Goal: Task Accomplishment & Management: Use online tool/utility

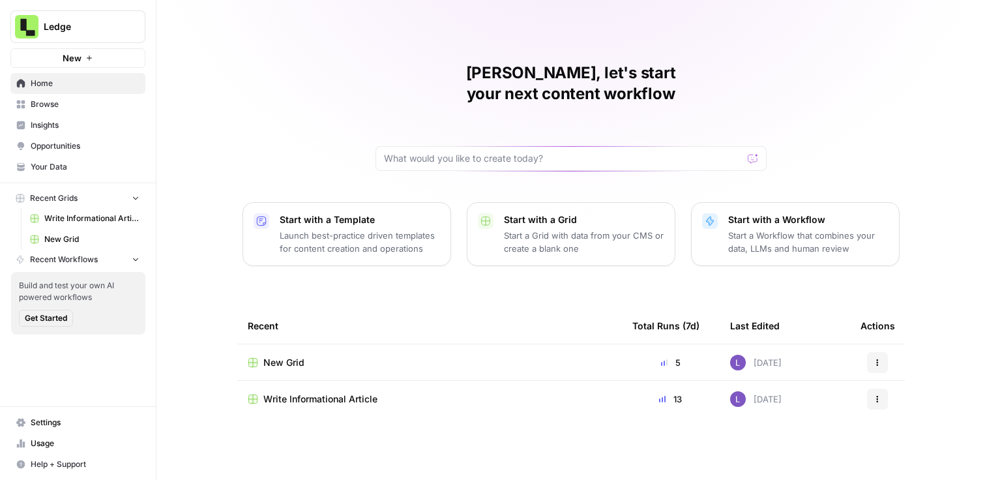
click at [48, 104] on span "Browse" at bounding box center [85, 104] width 109 height 12
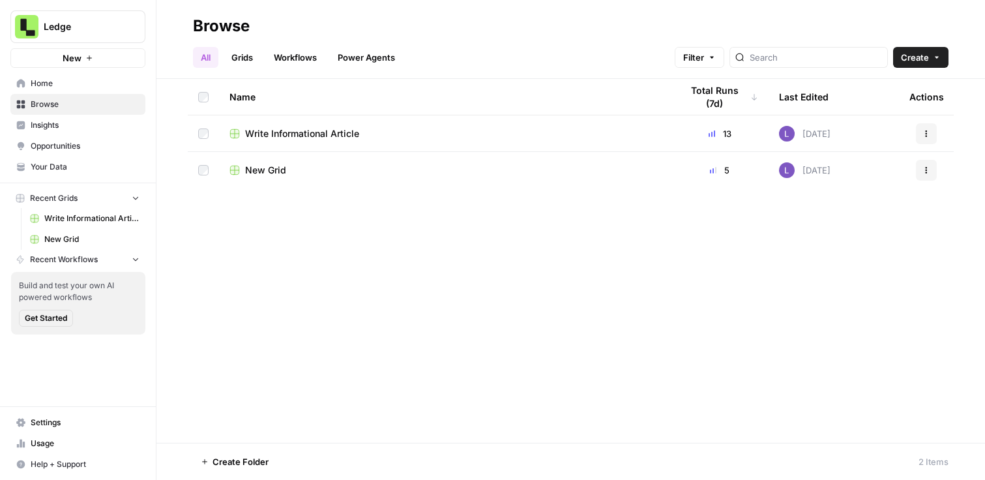
click at [89, 44] on div "Ledge New" at bounding box center [78, 34] width 156 height 68
click at [96, 33] on button "Ledge" at bounding box center [77, 26] width 135 height 33
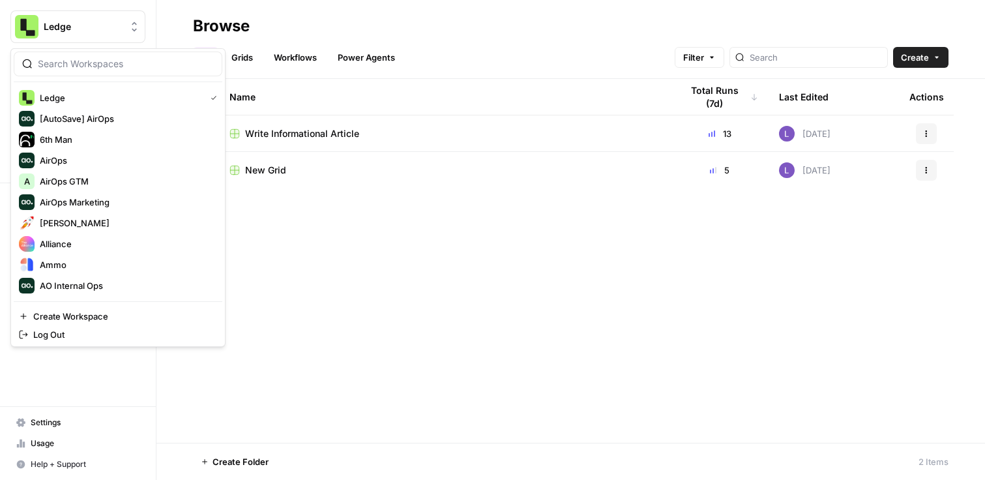
click at [96, 51] on div "Ledge [AutoSave] AirOps 6th Man AirOps A AirOps GTM AirOps Marketing Alex Testi…" at bounding box center [117, 197] width 215 height 299
click at [95, 62] on input "search" at bounding box center [126, 63] width 176 height 13
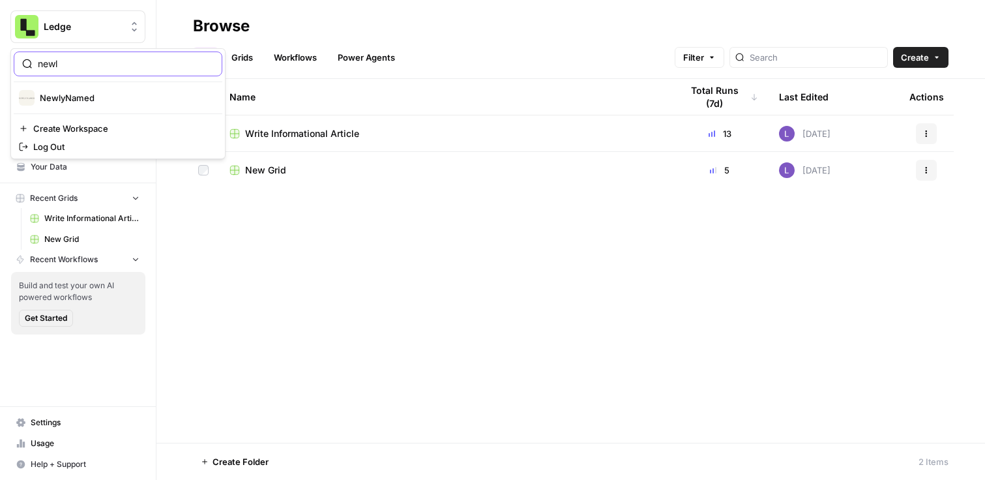
type input "newl"
click at [81, 95] on span "NewlyNamed" at bounding box center [126, 97] width 172 height 13
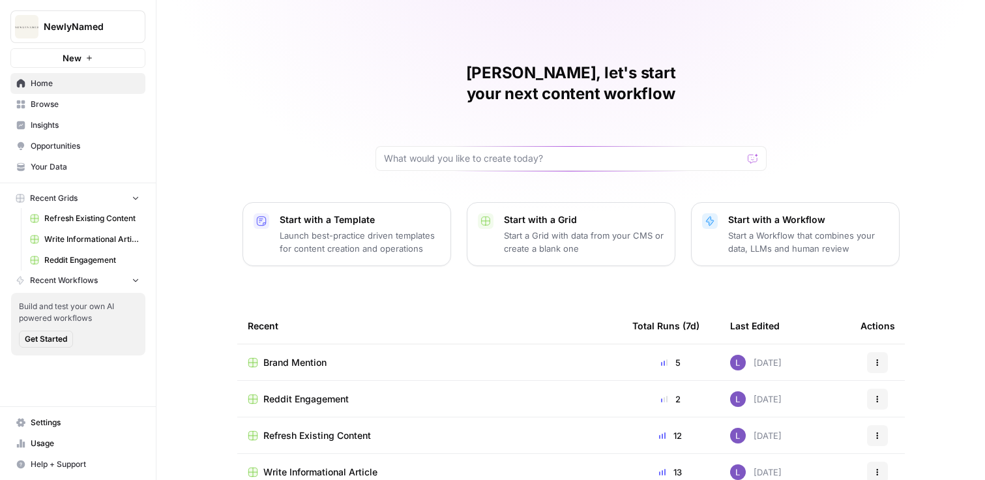
scroll to position [10, 0]
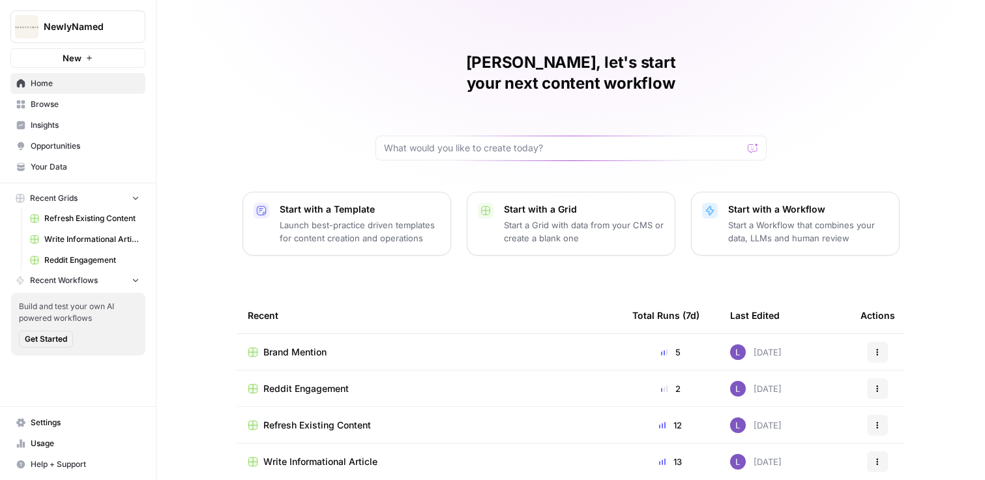
click at [88, 143] on span "Opportunities" at bounding box center [85, 146] width 109 height 12
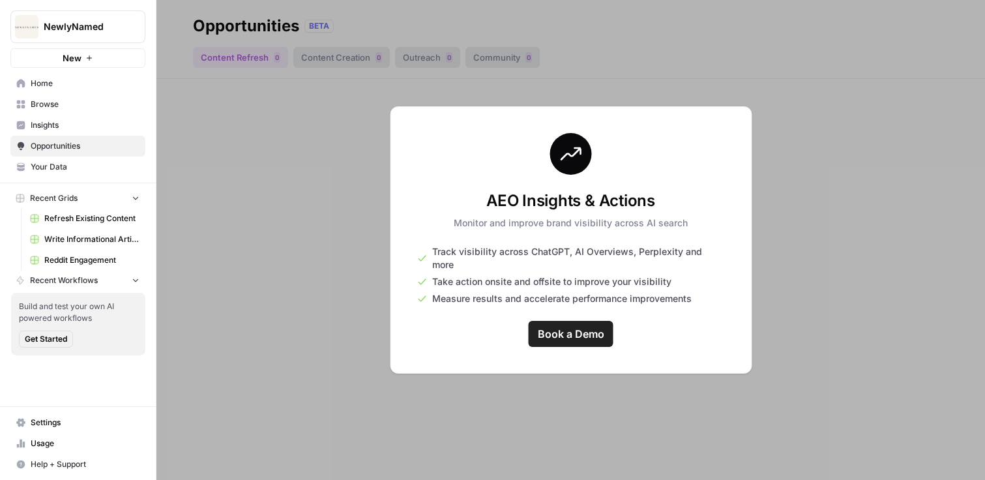
click at [81, 121] on span "Insights" at bounding box center [85, 125] width 109 height 12
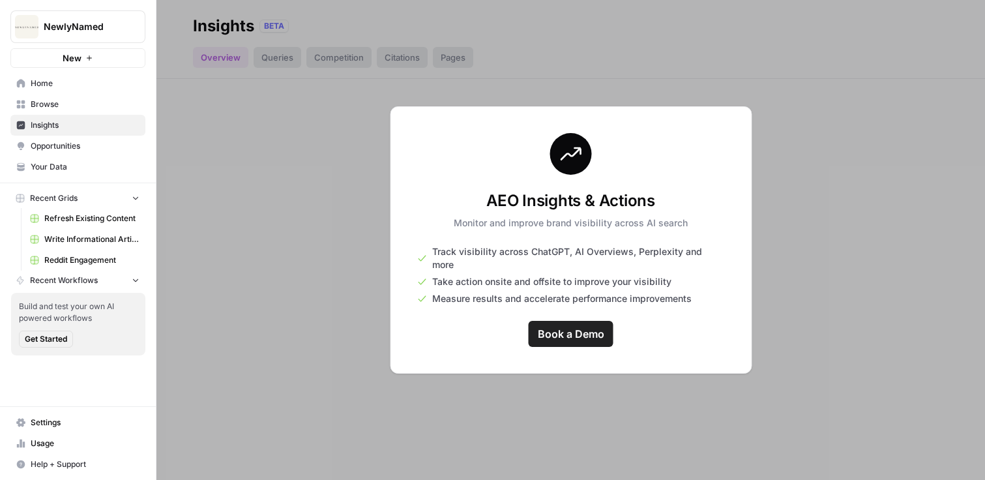
click at [81, 166] on span "Your Data" at bounding box center [85, 167] width 109 height 12
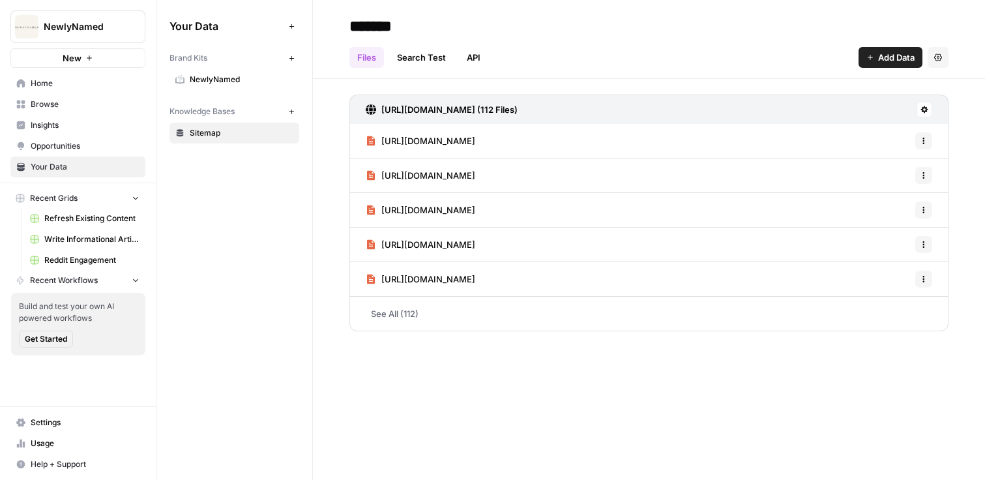
click at [69, 92] on link "Home" at bounding box center [77, 83] width 135 height 21
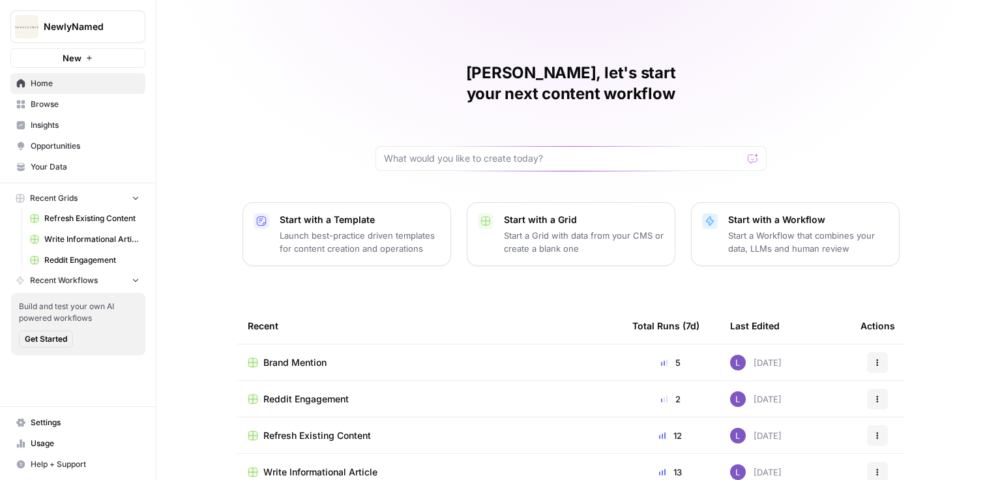
scroll to position [10, 0]
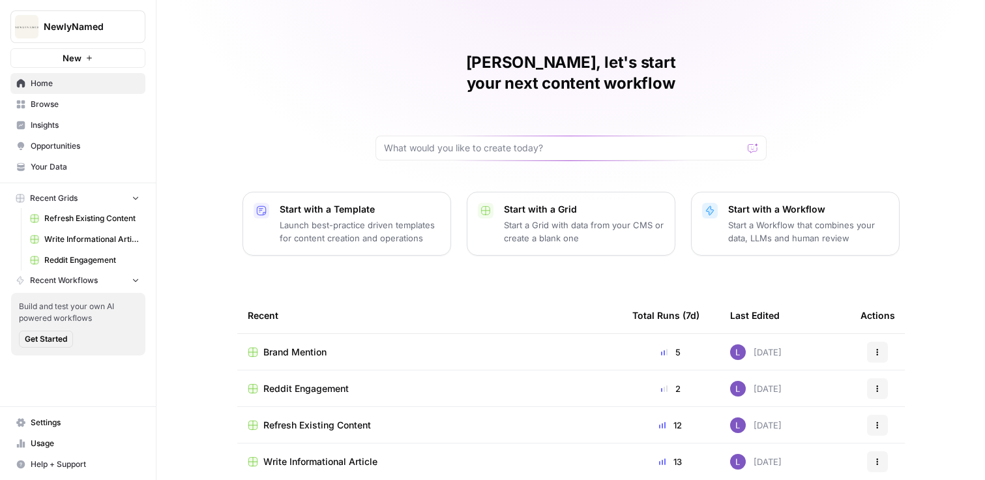
click at [301, 376] on td "Reddit Engagement" at bounding box center [429, 388] width 385 height 36
click at [316, 382] on span "Reddit Engagement" at bounding box center [305, 388] width 85 height 13
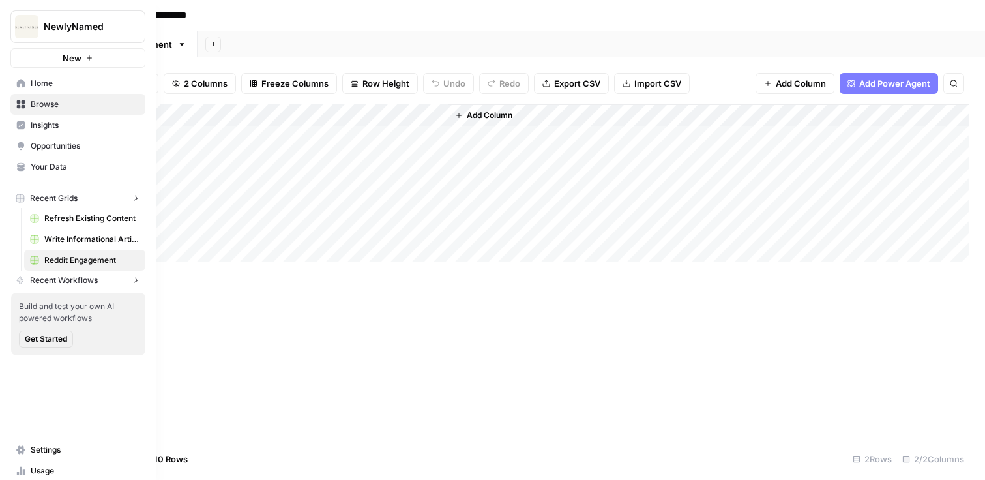
click at [13, 27] on button "NewlyNamed" at bounding box center [77, 26] width 135 height 33
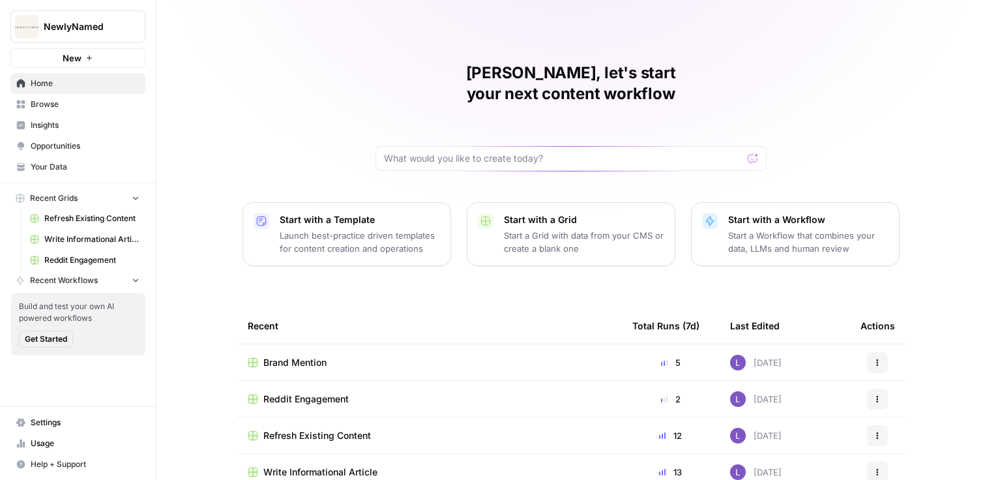
click at [65, 31] on span "NewlyNamed" at bounding box center [83, 26] width 79 height 13
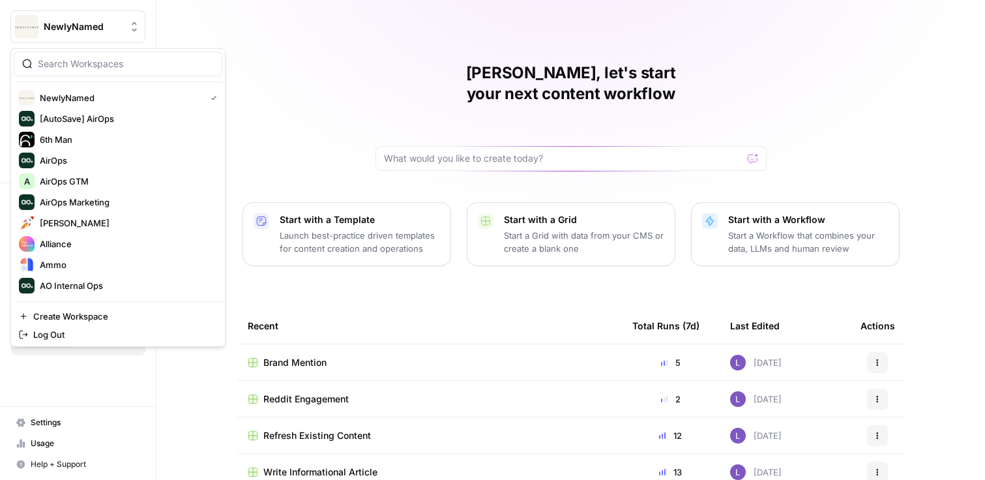
click at [65, 57] on input "search" at bounding box center [126, 63] width 176 height 13
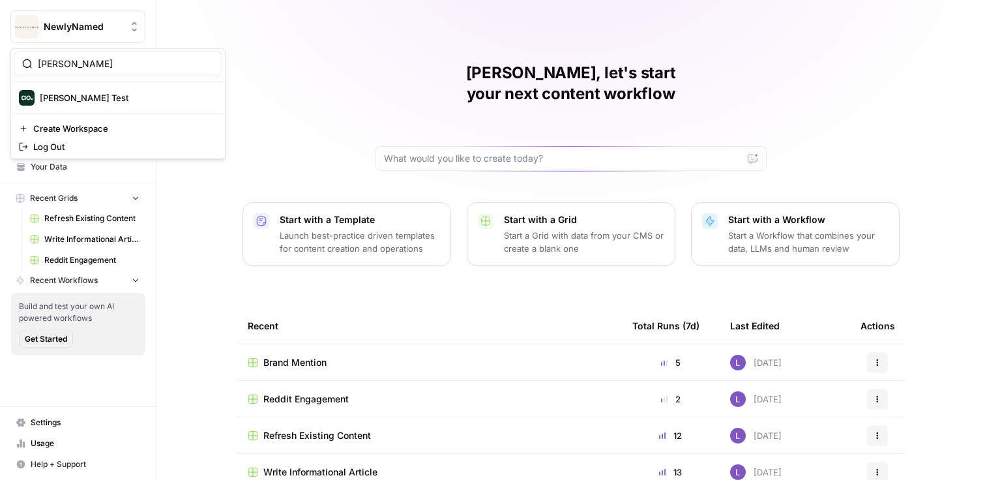
type input "[PERSON_NAME]"
click at [64, 89] on button "[PERSON_NAME] Test" at bounding box center [118, 97] width 209 height 21
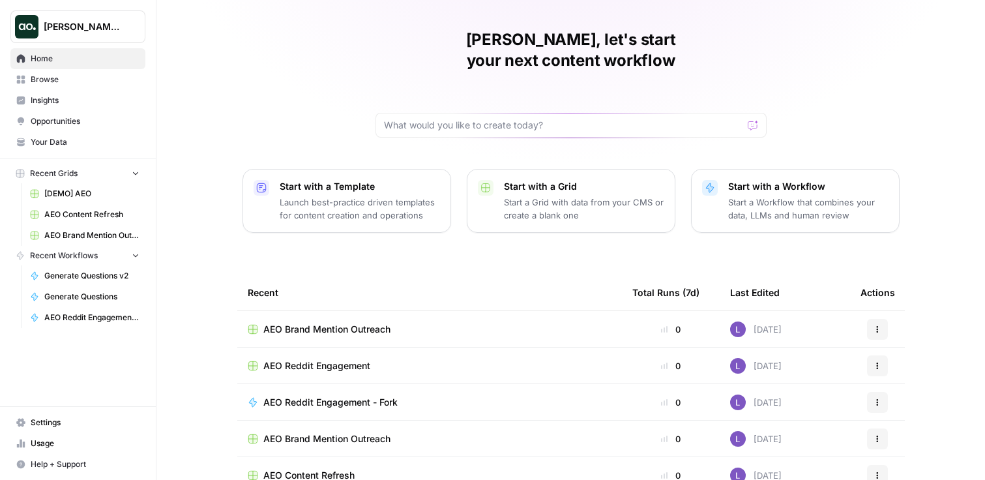
scroll to position [38, 0]
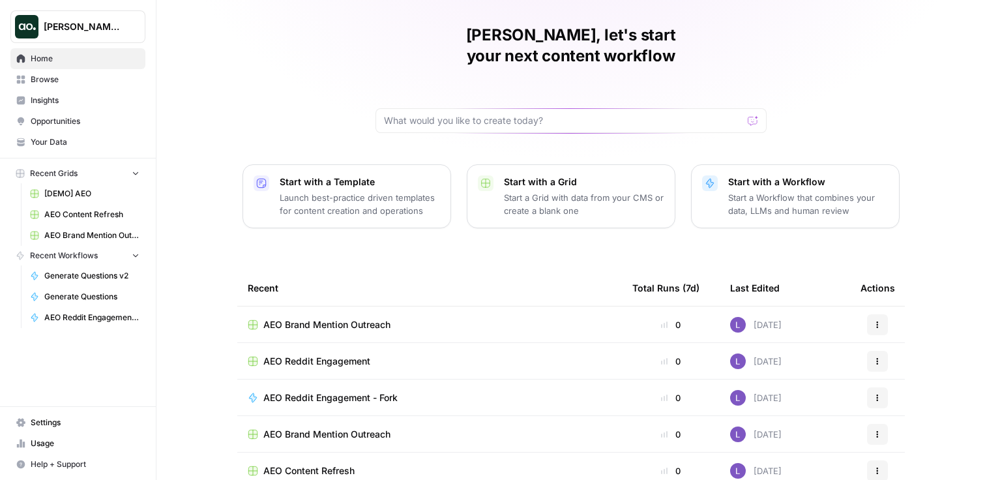
click at [301, 355] on span "AEO Reddit Engagement" at bounding box center [316, 361] width 107 height 13
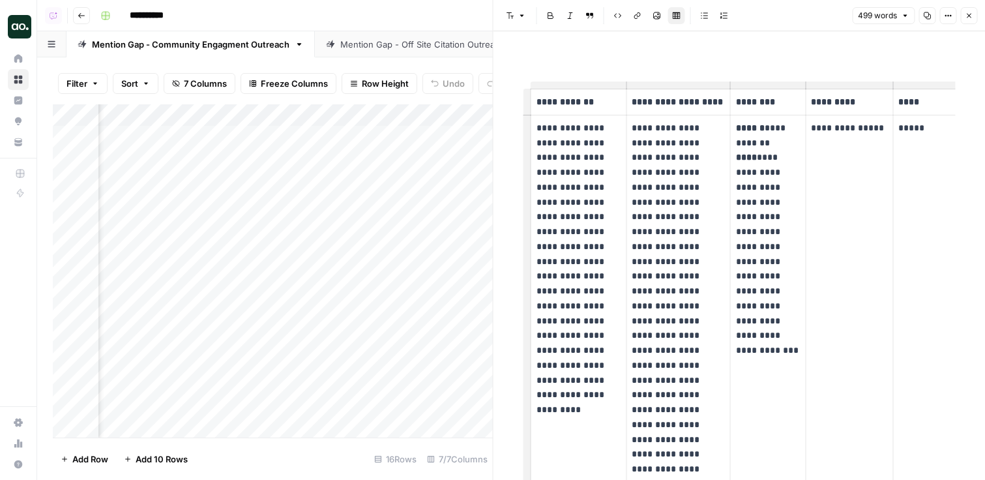
scroll to position [0, 1405]
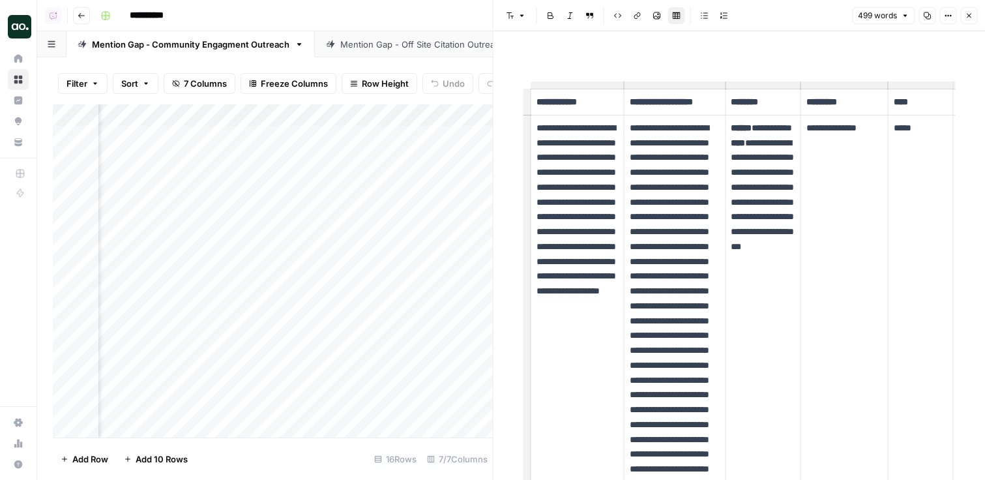
click at [266, 113] on div "Add Column" at bounding box center [273, 270] width 440 height 333
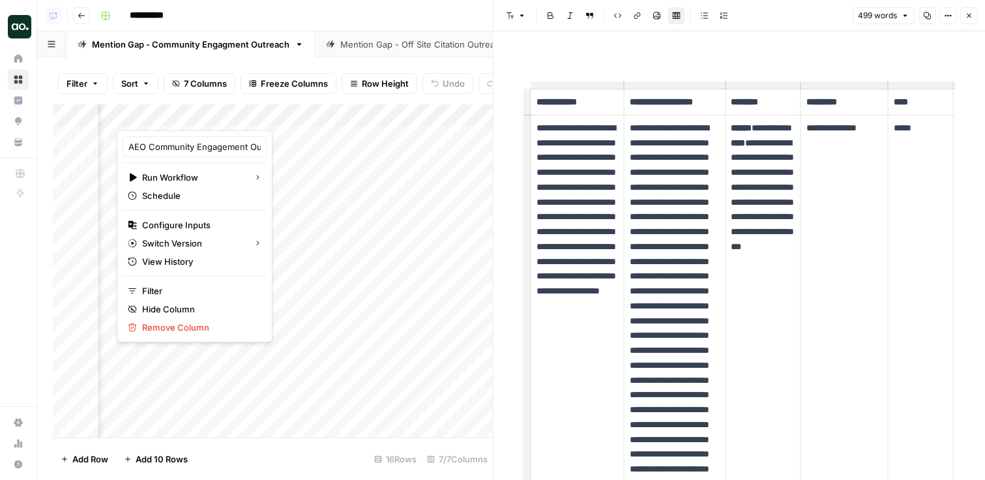
click at [256, 114] on div at bounding box center [203, 117] width 172 height 26
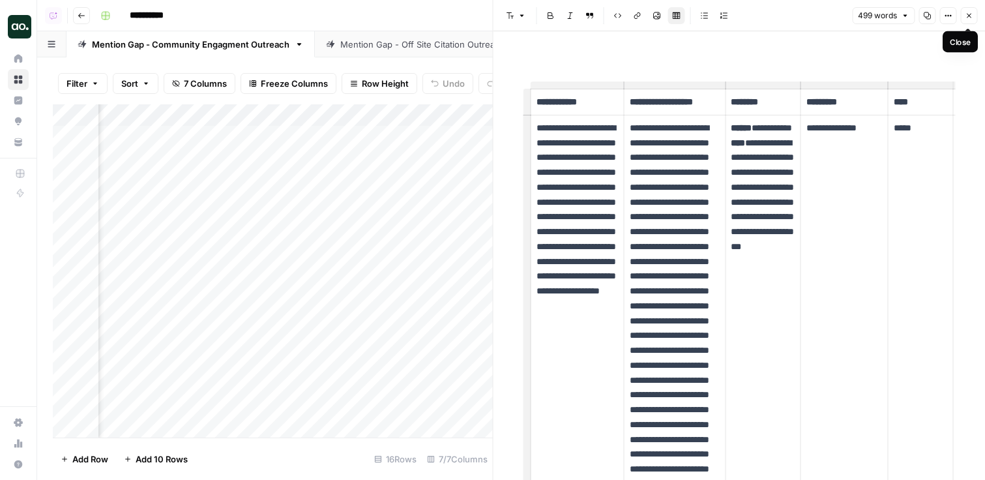
click at [960, 14] on button "Close" at bounding box center [968, 15] width 17 height 17
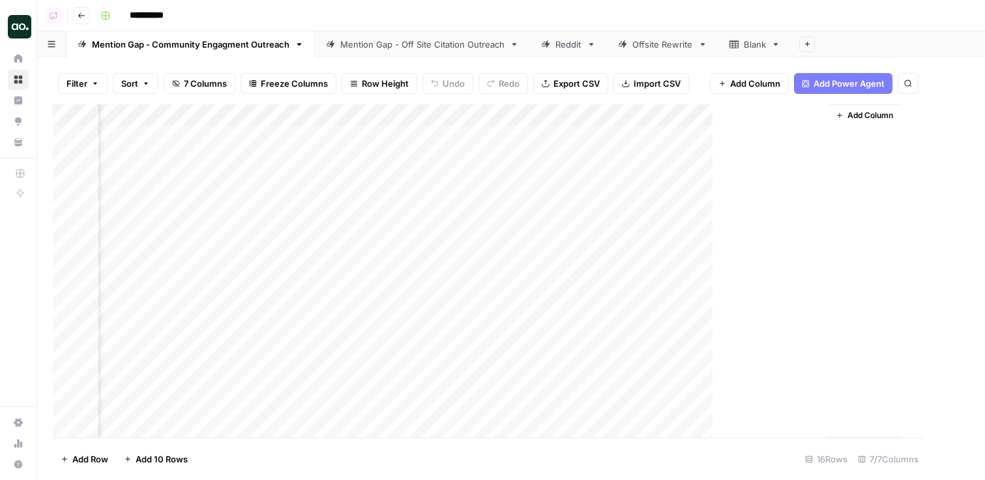
scroll to position [0, 987]
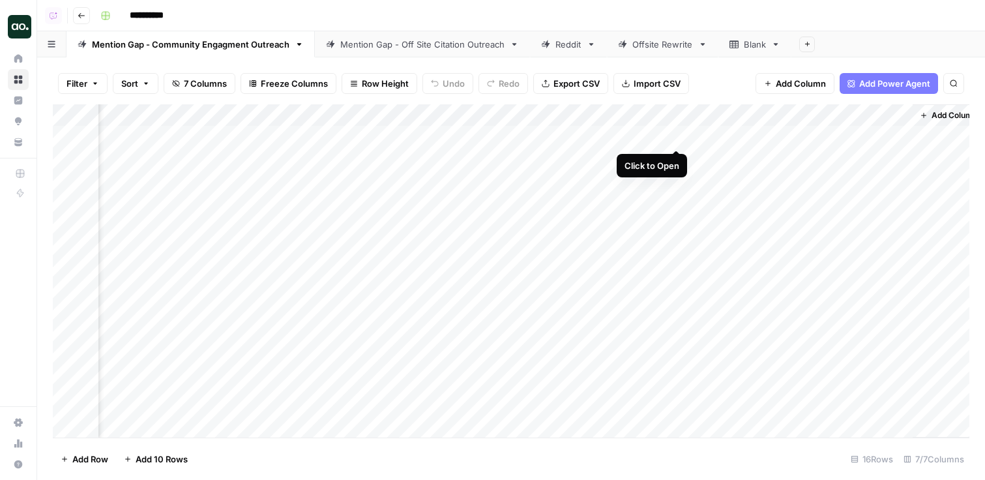
click at [683, 136] on div "Add Column" at bounding box center [511, 270] width 917 height 333
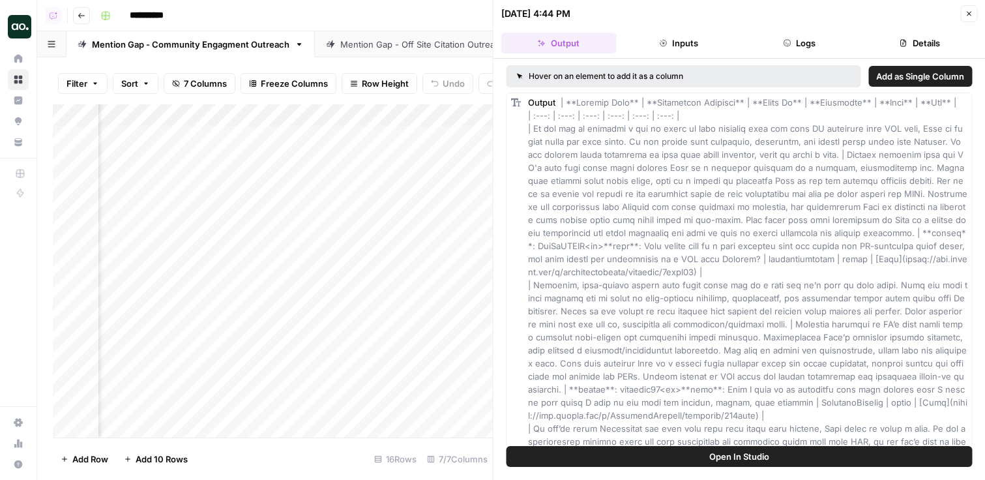
click at [894, 448] on button "Open In Studio" at bounding box center [740, 456] width 466 height 21
click at [379, 117] on div "Add Column" at bounding box center [273, 270] width 440 height 333
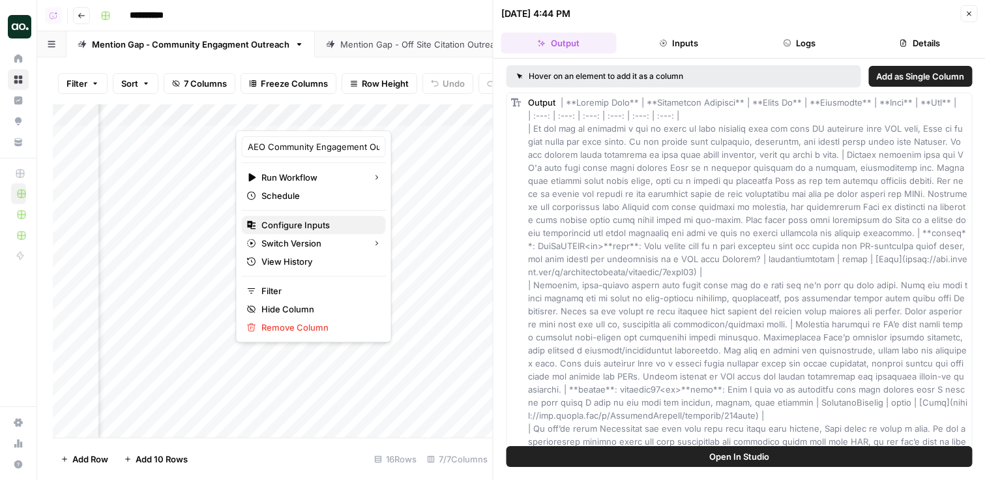
click at [313, 225] on span "Configure Inputs" at bounding box center [318, 224] width 114 height 13
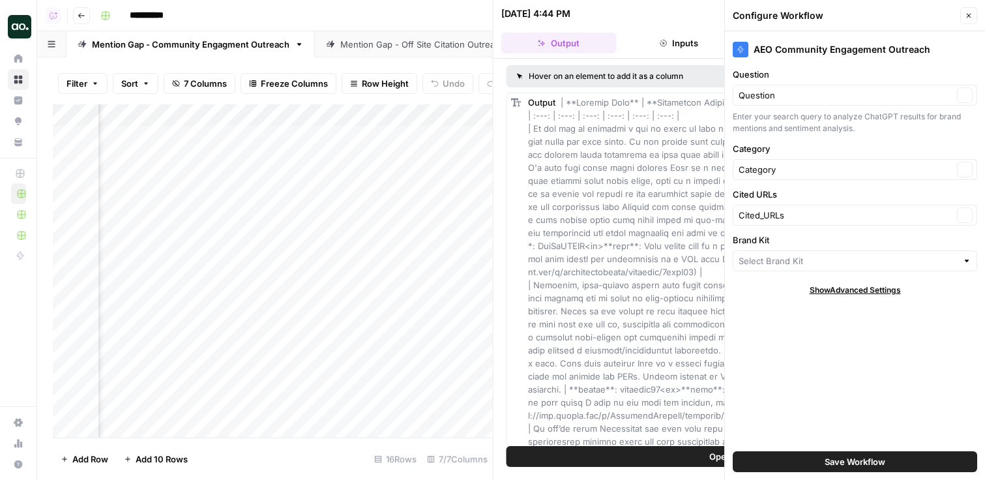
type input "Gong"
click at [128, 431] on div "Add Column" at bounding box center [273, 270] width 440 height 333
click at [143, 430] on div "Add Column" at bounding box center [273, 270] width 440 height 333
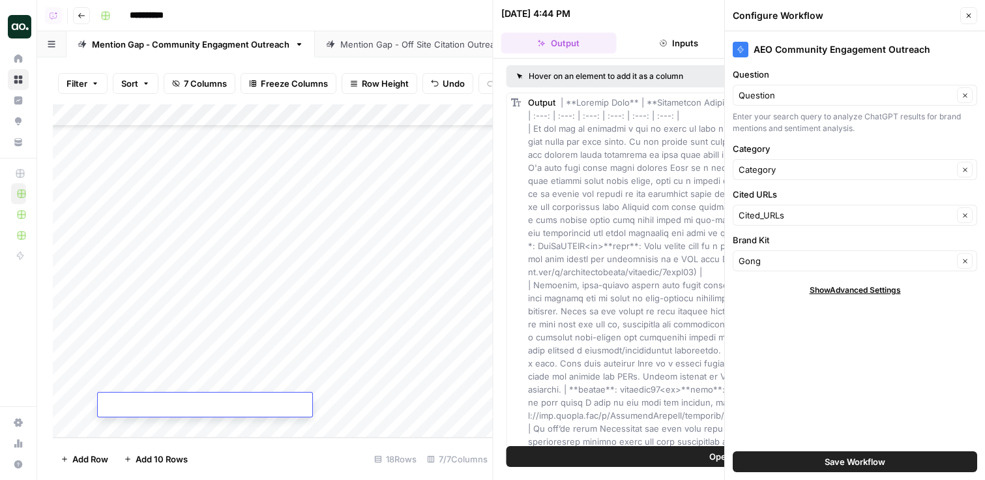
click at [184, 384] on div "Add Column" at bounding box center [273, 270] width 440 height 333
click at [348, 378] on div "Add Column" at bounding box center [273, 270] width 440 height 333
click at [975, 18] on button "Close" at bounding box center [968, 15] width 17 height 17
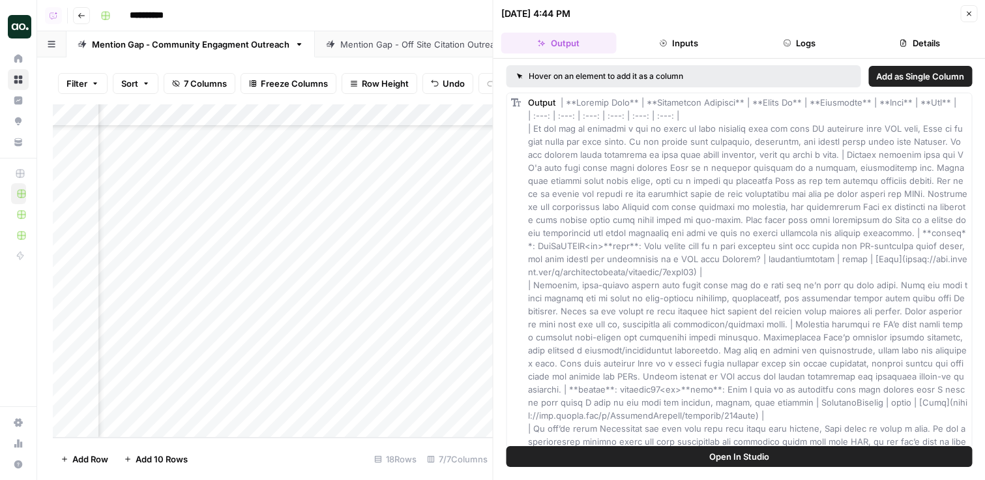
scroll to position [109, 0]
click at [968, 20] on button "Close" at bounding box center [968, 13] width 17 height 17
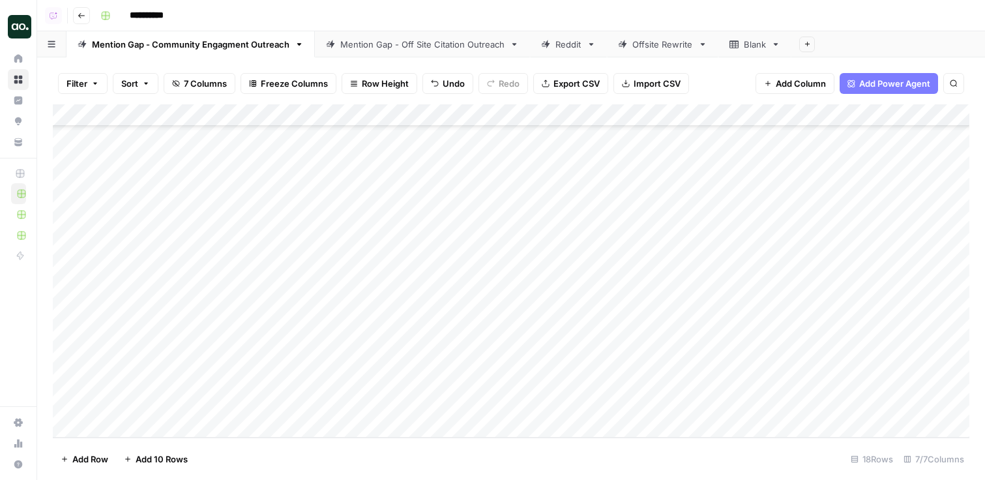
click at [145, 376] on div "Add Column" at bounding box center [511, 270] width 917 height 333
click at [220, 378] on textarea at bounding box center [205, 383] width 214 height 18
click at [613, 119] on div "Add Column" at bounding box center [511, 270] width 917 height 333
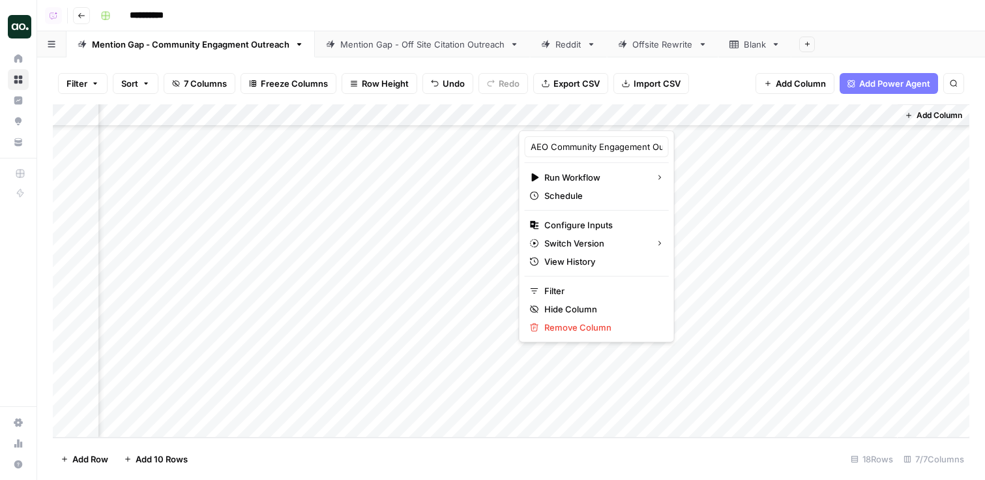
click at [332, 405] on div "Add Column" at bounding box center [511, 270] width 917 height 333
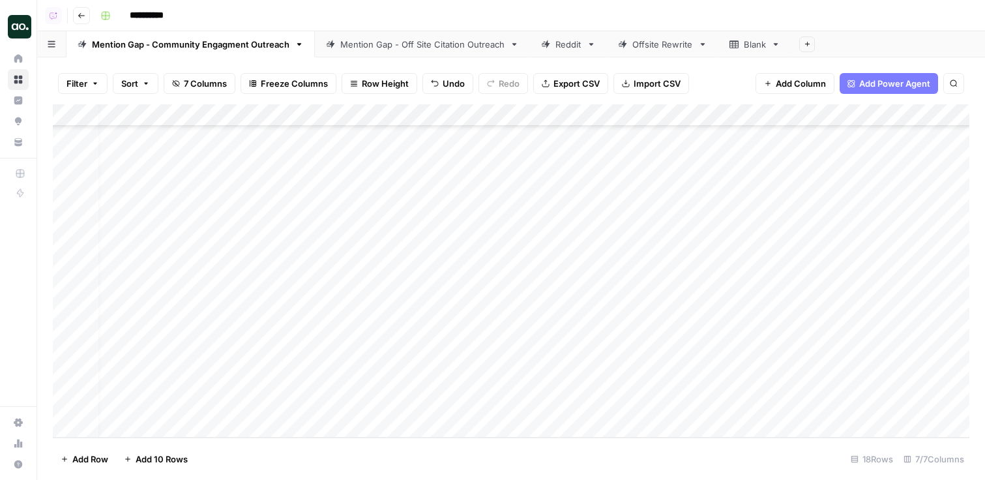
scroll to position [109, 0]
click at [366, 374] on div "Add Column" at bounding box center [511, 270] width 917 height 333
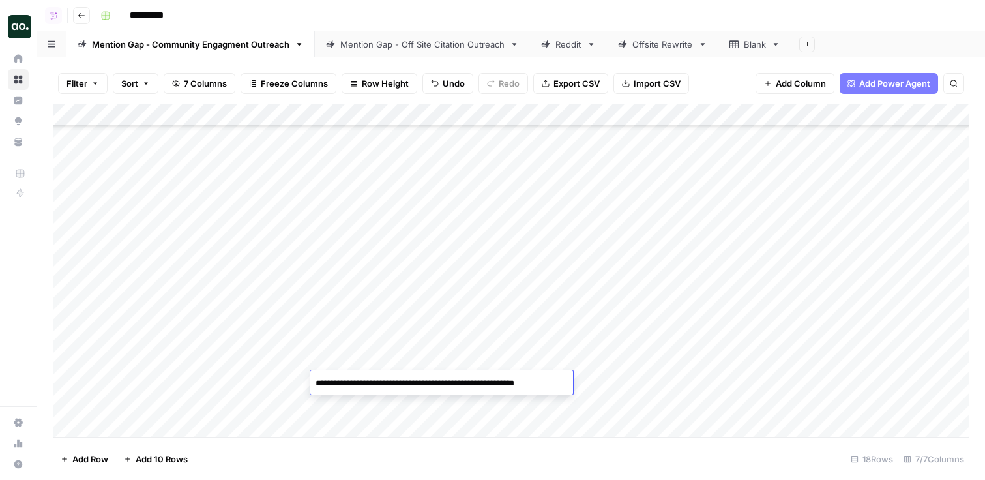
type textarea "**********"
click at [210, 392] on div "Add Column" at bounding box center [511, 270] width 917 height 333
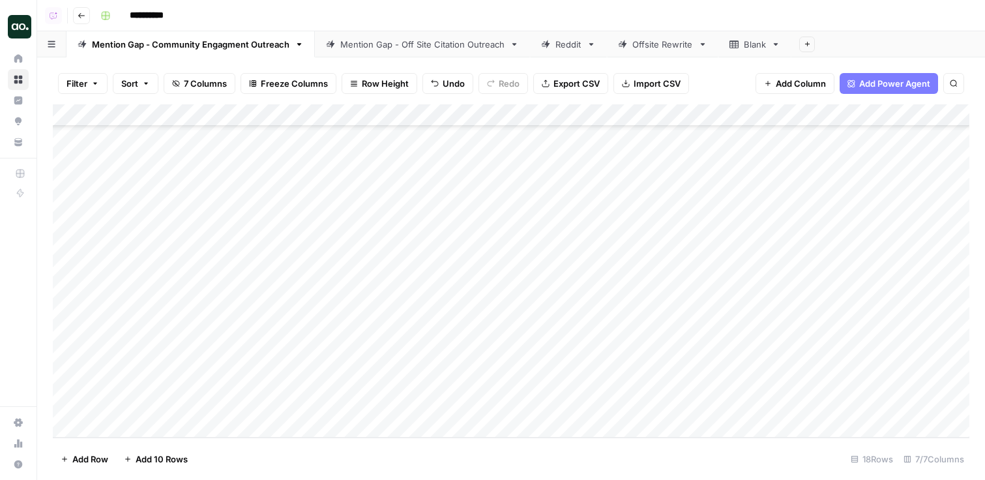
click at [216, 384] on div "Add Column" at bounding box center [511, 270] width 917 height 333
type textarea "**********"
click at [827, 379] on div "Add Column" at bounding box center [511, 270] width 917 height 333
click at [793, 312] on div "Add Column" at bounding box center [511, 270] width 917 height 333
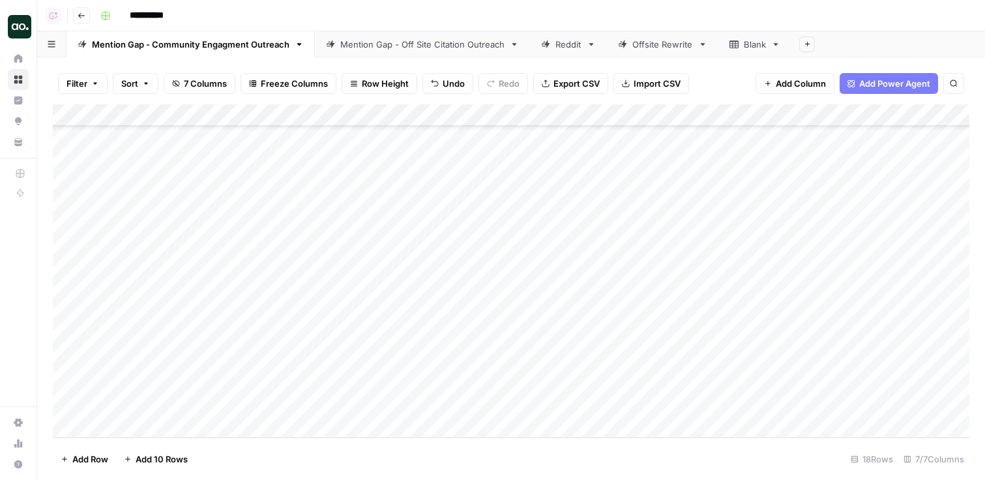
click at [888, 385] on div "Add Column" at bounding box center [511, 270] width 917 height 333
click at [837, 296] on div "Add Column" at bounding box center [511, 270] width 917 height 333
click at [402, 45] on div "Mention Gap - Off Site Citation Outreach" at bounding box center [422, 44] width 164 height 13
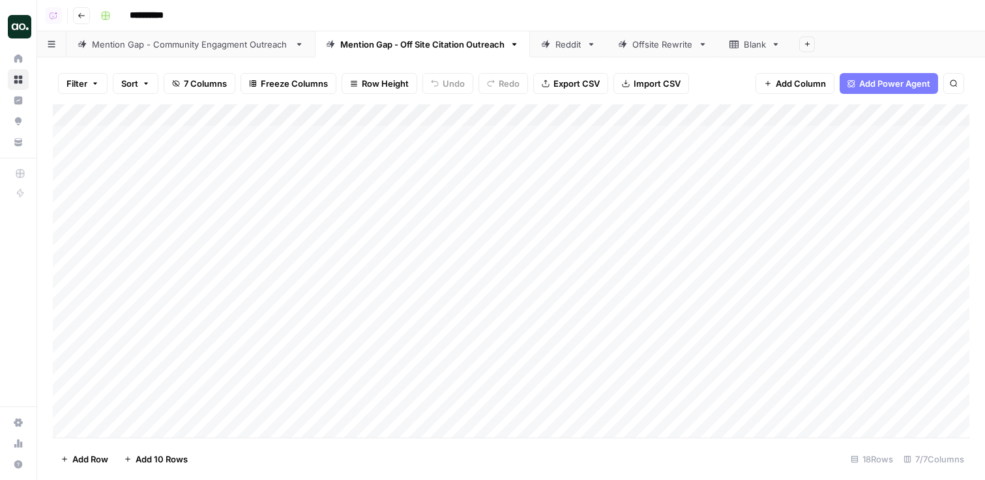
click at [188, 40] on div "Mention Gap - Community Engagment Outreach" at bounding box center [191, 44] width 198 height 13
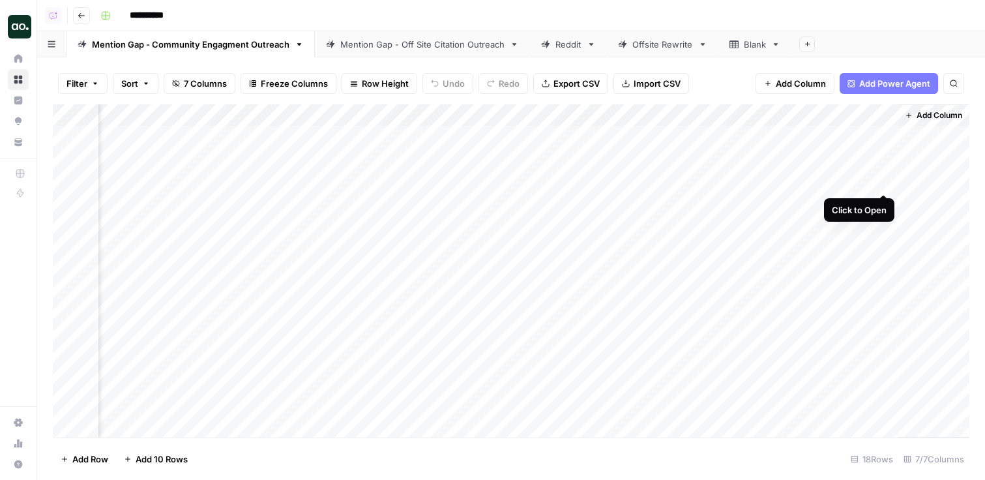
click at [879, 181] on div "Add Column" at bounding box center [511, 270] width 917 height 333
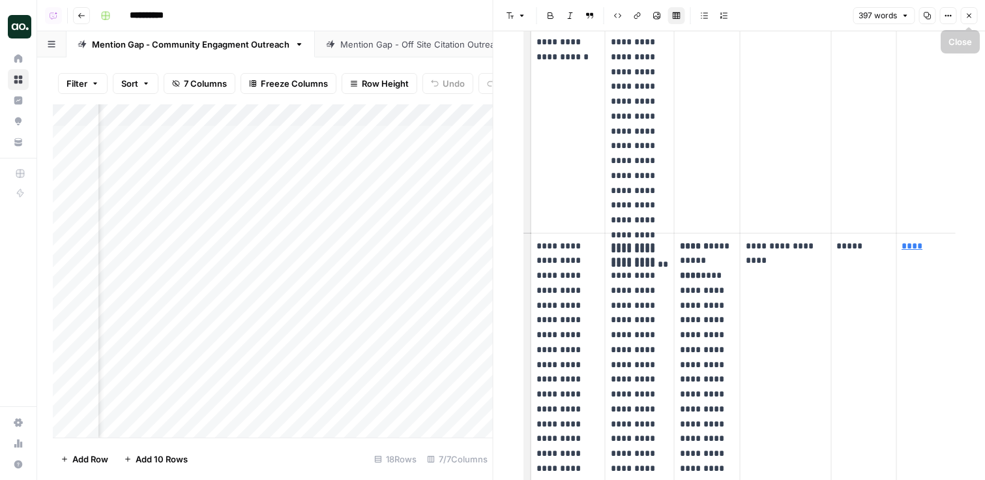
scroll to position [426, 0]
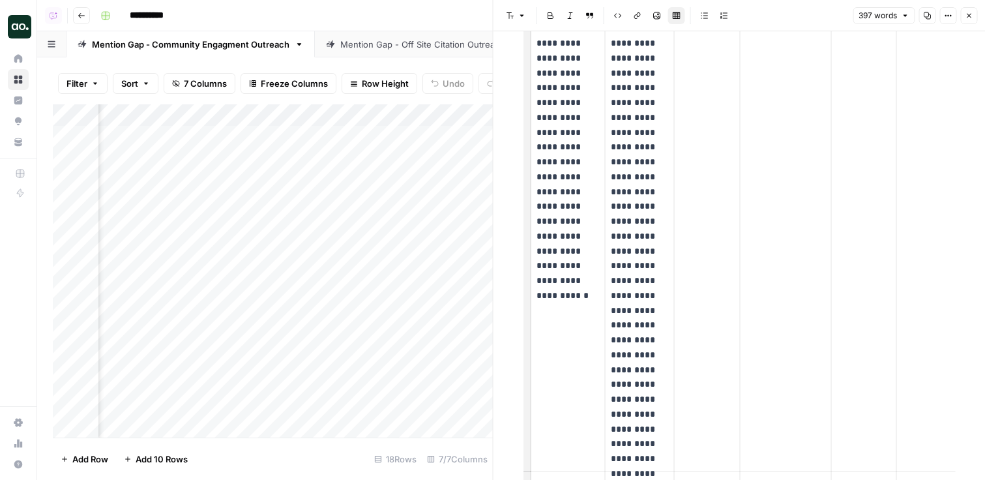
click at [966, 20] on button "Close" at bounding box center [968, 15] width 17 height 17
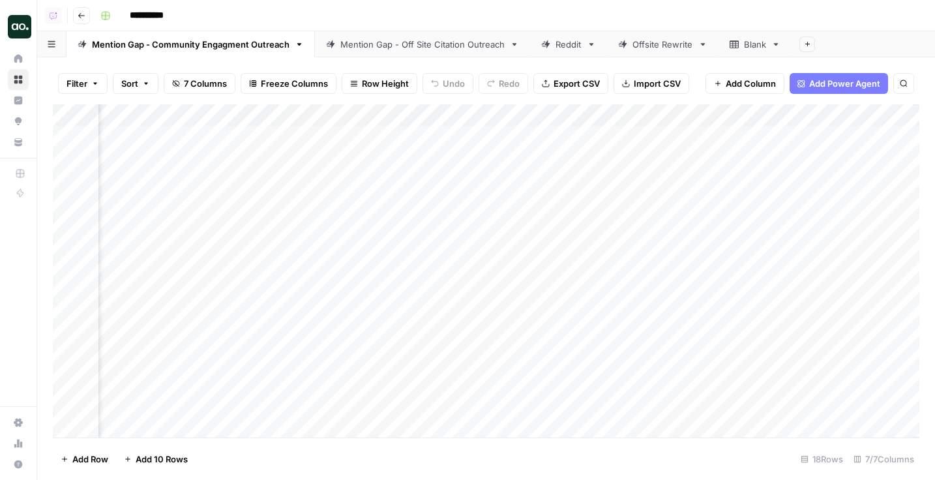
scroll to position [0, 1053]
click at [819, 137] on div "Add Column" at bounding box center [486, 270] width 866 height 333
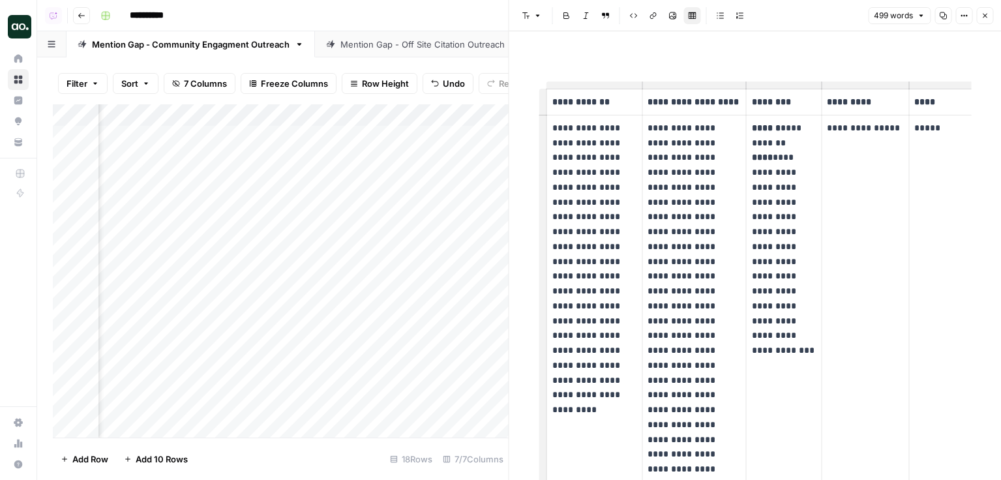
click at [984, 19] on button "Close" at bounding box center [984, 15] width 17 height 17
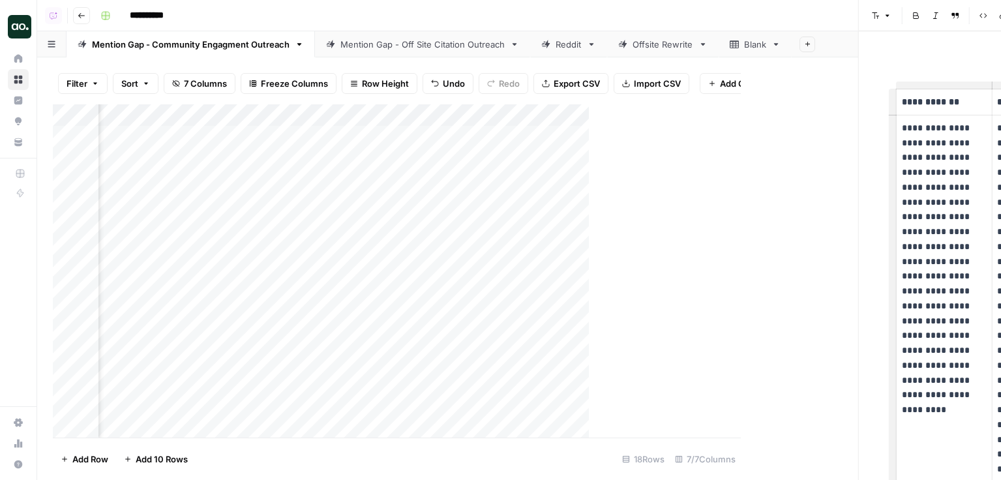
scroll to position [0, 971]
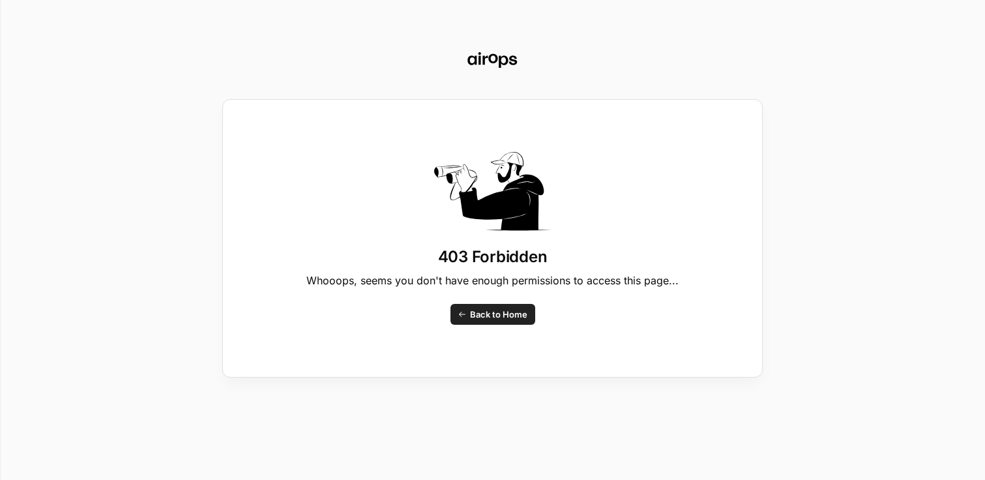
click at [479, 314] on span "Back to Home" at bounding box center [498, 314] width 57 height 13
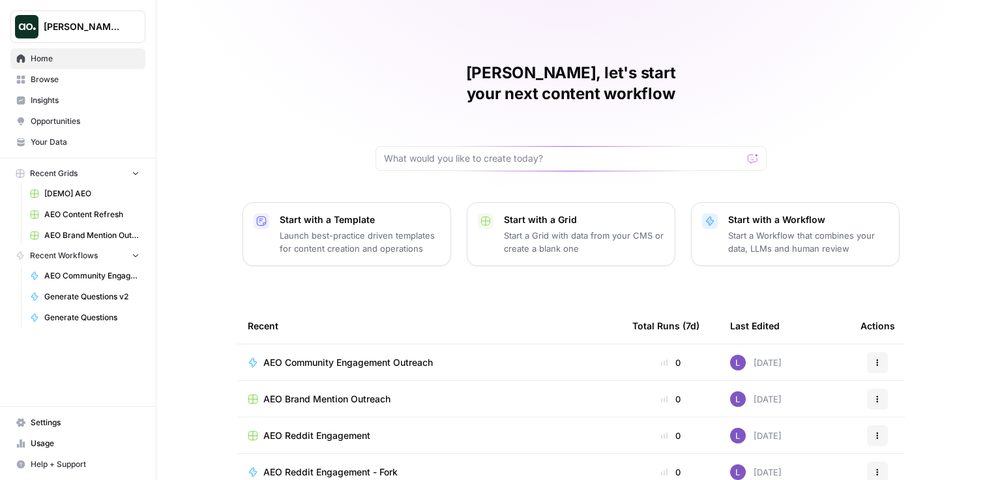
click at [344, 417] on td "AEO Reddit Engagement" at bounding box center [429, 435] width 385 height 36
click at [347, 429] on span "AEO Reddit Engagement" at bounding box center [316, 435] width 107 height 13
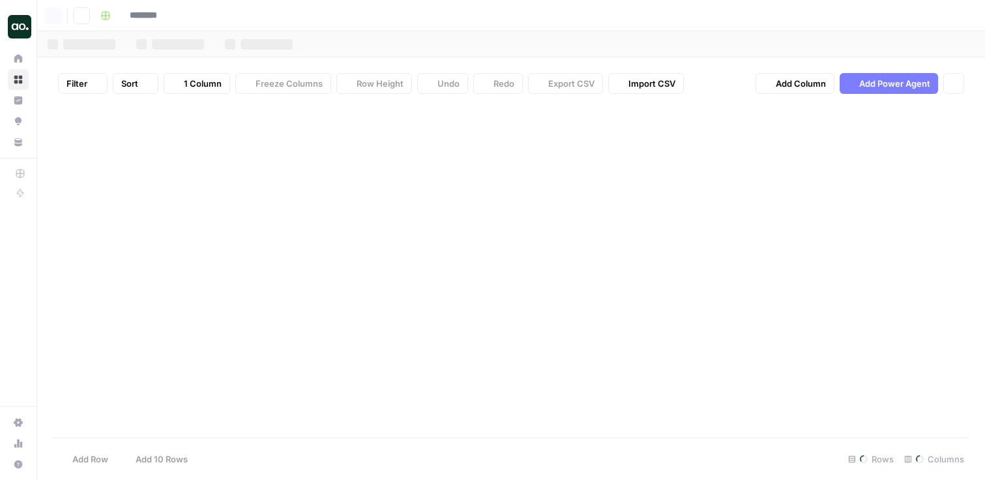
type input "**********"
